Goal: Navigation & Orientation: Find specific page/section

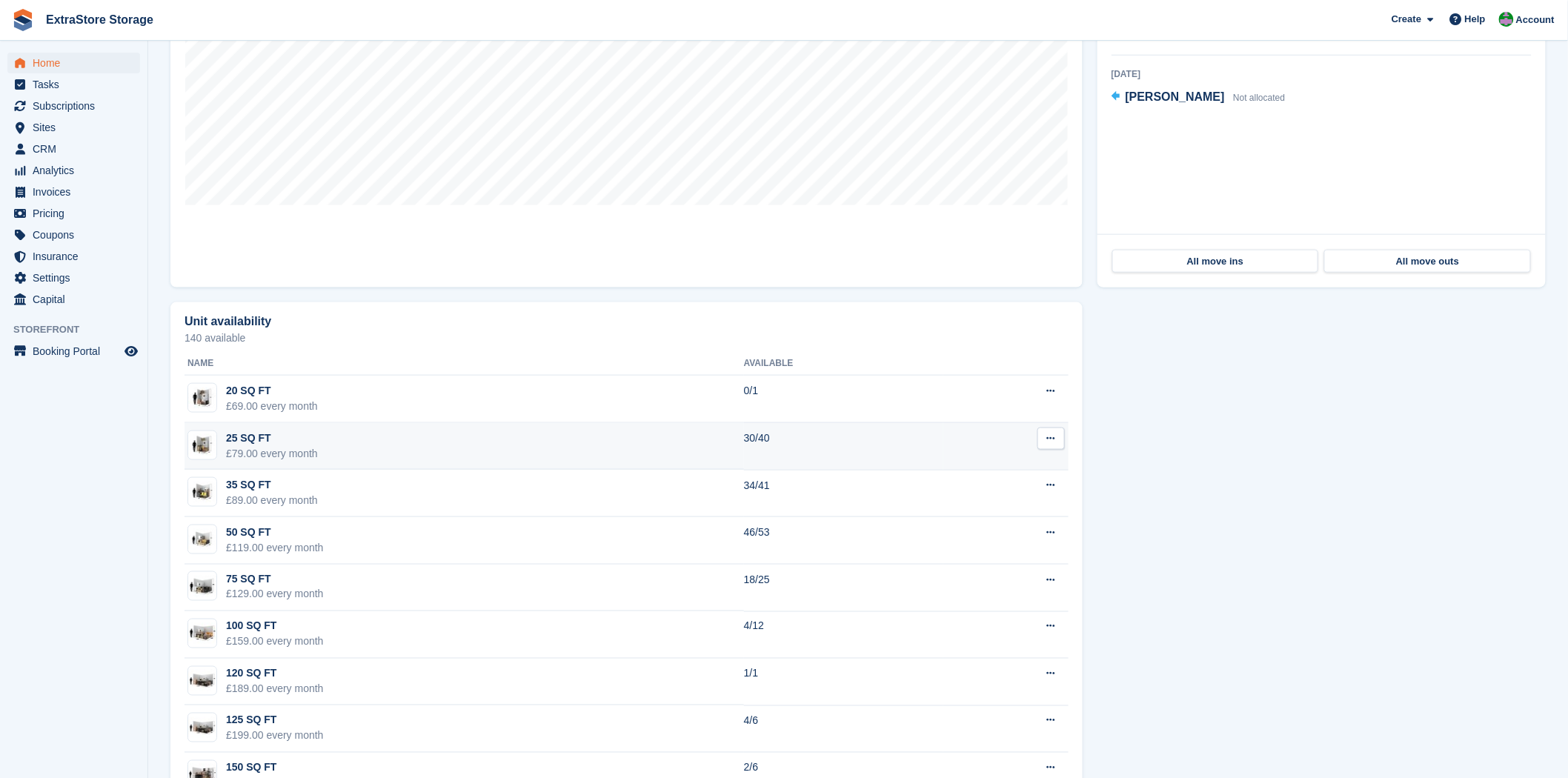
scroll to position [319, 0]
